Goal: Navigation & Orientation: Understand site structure

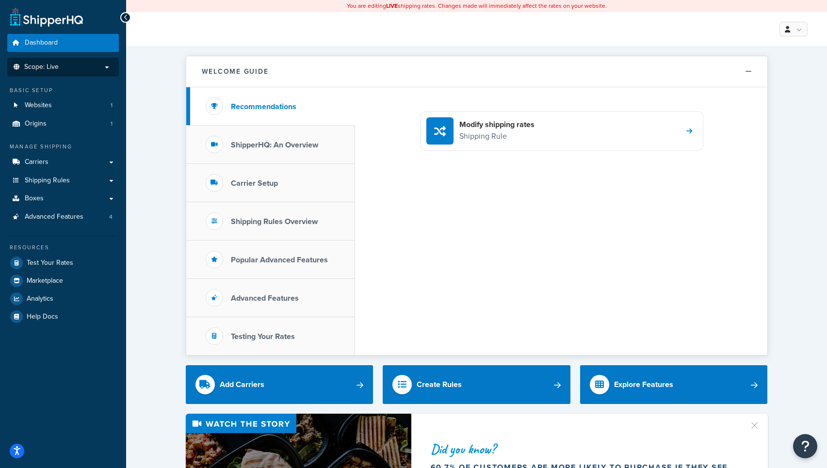
click at [85, 72] on li "Scope: Live" at bounding box center [63, 67] width 112 height 19
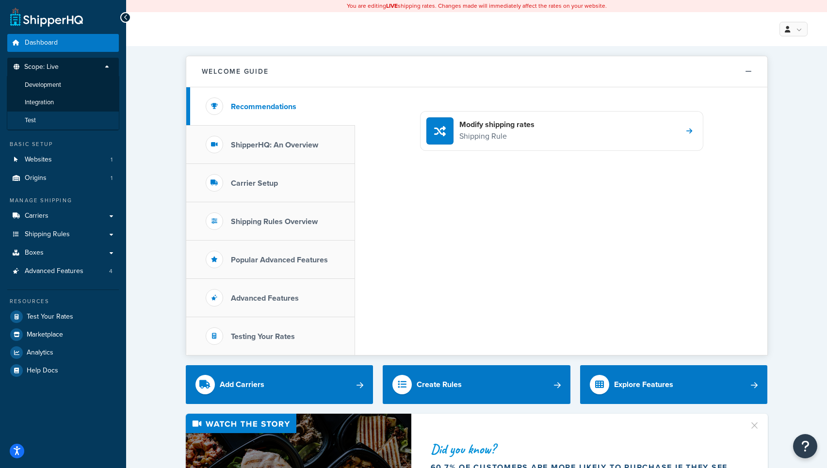
click at [79, 123] on li "Test" at bounding box center [63, 121] width 113 height 18
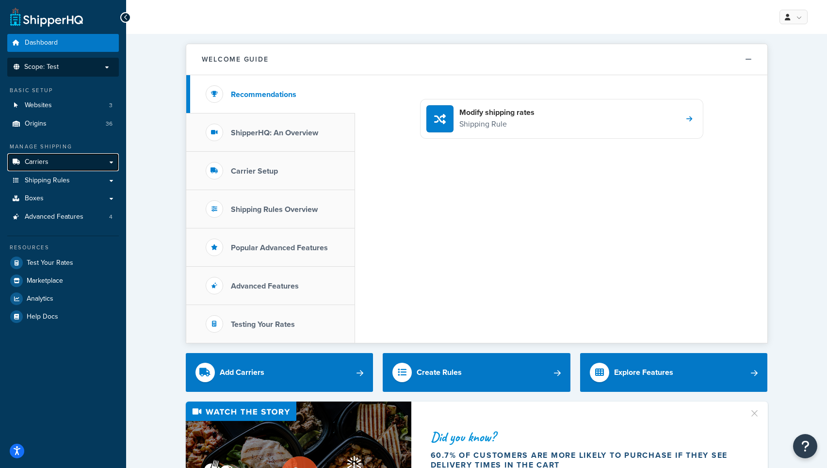
click at [66, 164] on link "Carriers" at bounding box center [63, 162] width 112 height 18
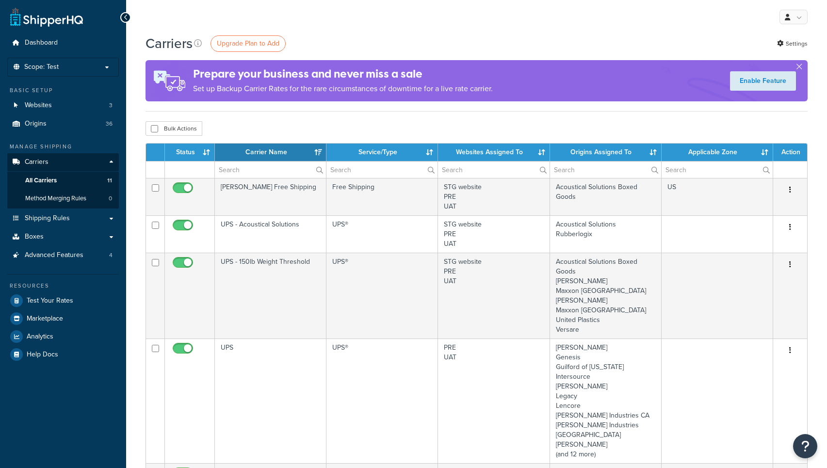
select select "15"
click at [68, 238] on link "Boxes" at bounding box center [63, 237] width 112 height 18
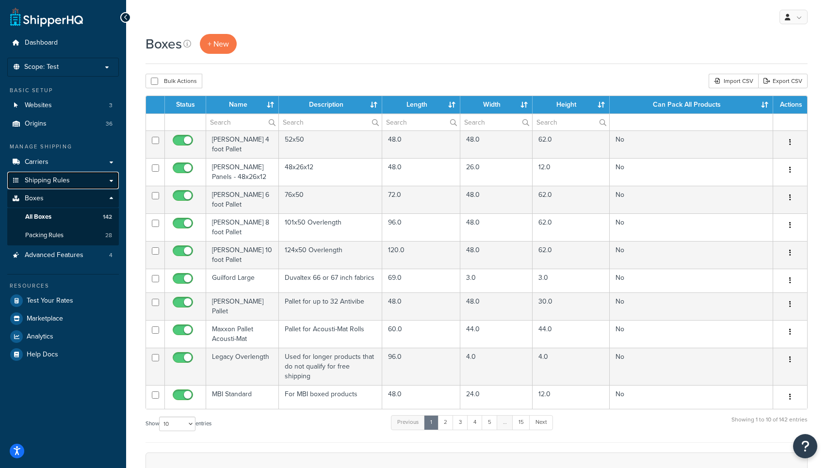
click at [81, 178] on link "Shipping Rules" at bounding box center [63, 181] width 112 height 18
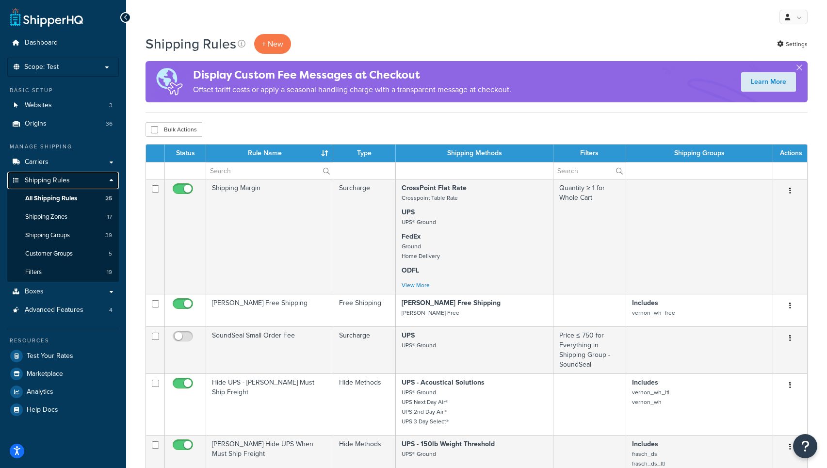
click at [111, 179] on link "Shipping Rules" at bounding box center [63, 181] width 112 height 18
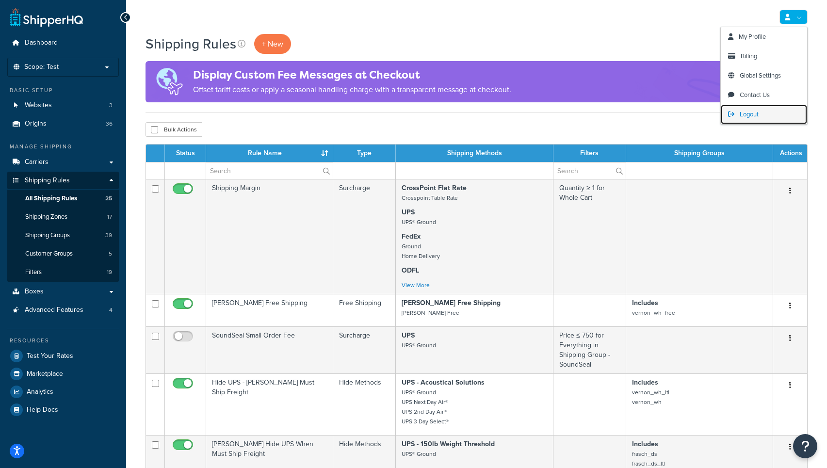
click at [751, 115] on span "Logout" at bounding box center [749, 114] width 19 height 9
